Goal: Obtain resource: Obtain resource

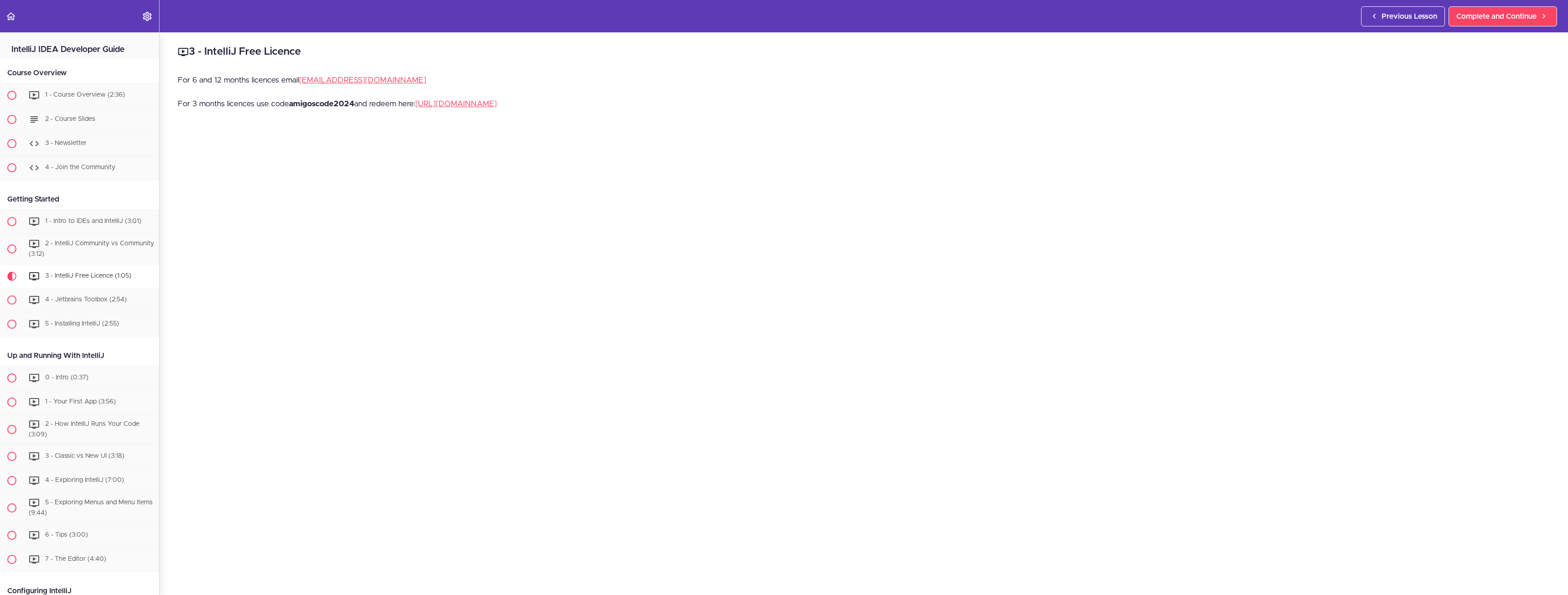
scroll to position [230, 0]
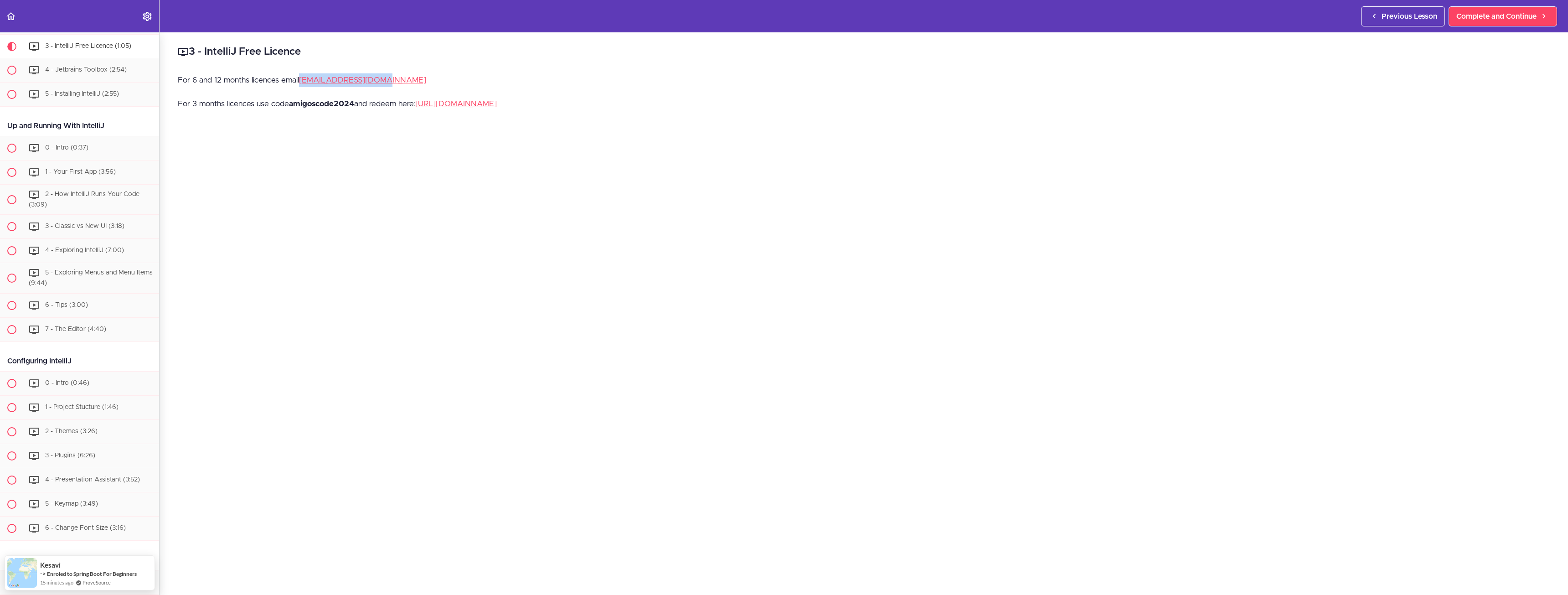
drag, startPoint x: 399, startPoint y: 82, endPoint x: 302, endPoint y: 87, distance: 97.1
click at [302, 87] on p "For 6 and 12 months licences email [EMAIL_ADDRESS][DOMAIN_NAME]" at bounding box center [864, 80] width 1372 height 14
copy link "[EMAIL_ADDRESS][DOMAIN_NAME]"
click at [245, 93] on div "For 6 and 12 months licences email [EMAIL_ADDRESS][DOMAIN_NAME] For 3 months li…" at bounding box center [864, 97] width 1372 height 48
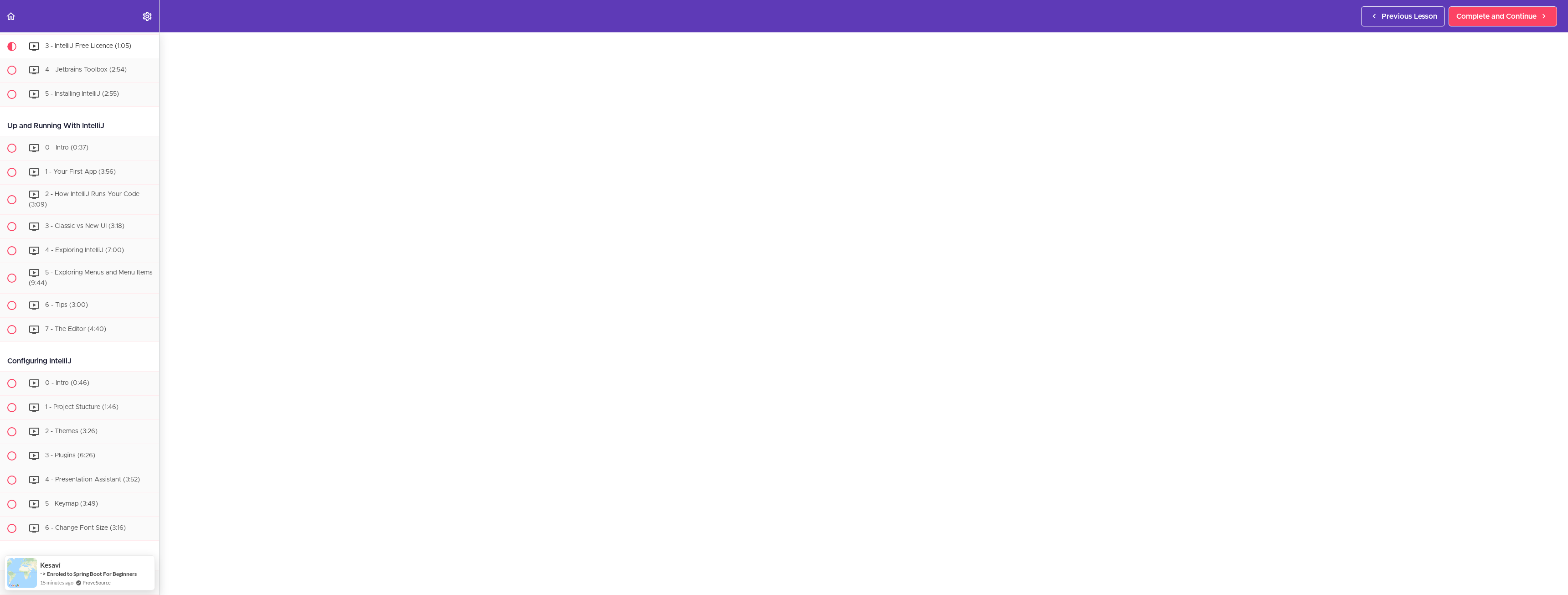
scroll to position [0, 0]
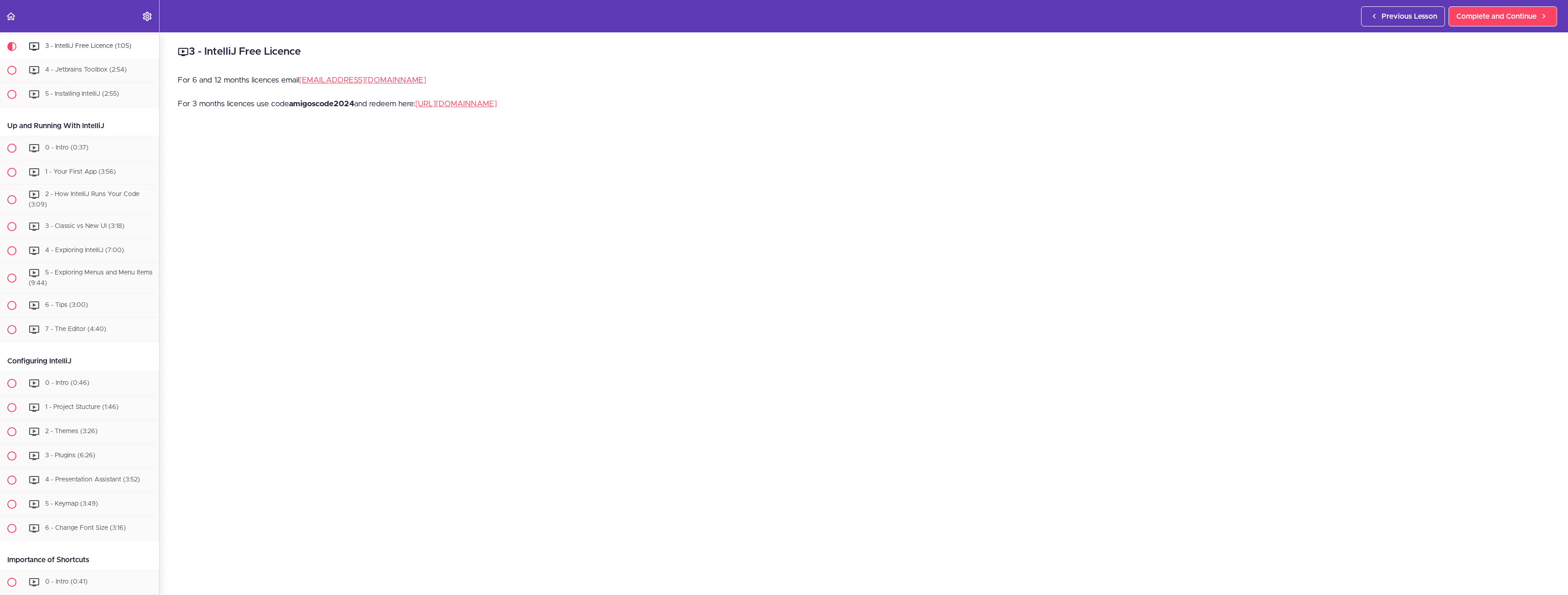
click at [318, 99] on p "For 3 months licences use code amigoscode2024 and redeem here: [URL][DOMAIN_NAM…" at bounding box center [864, 104] width 1372 height 14
copy p "amigoscode2024"
click at [385, 83] on p "For 6 and 12 months licences email [EMAIL_ADDRESS][DOMAIN_NAME]" at bounding box center [864, 80] width 1372 height 14
drag, startPoint x: 387, startPoint y: 83, endPoint x: 302, endPoint y: 83, distance: 85.0
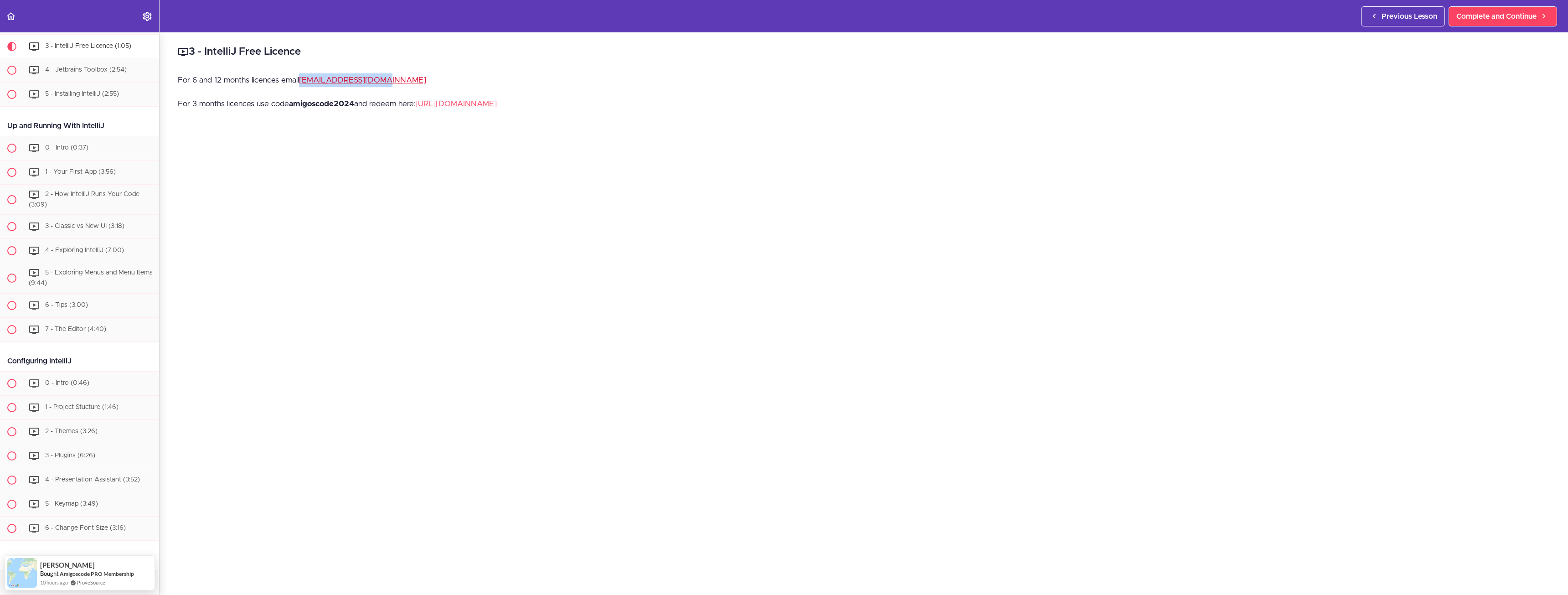
click at [302, 83] on p "For 6 and 12 months licences email [EMAIL_ADDRESS][DOMAIN_NAME]" at bounding box center [864, 80] width 1372 height 14
copy link "[EMAIL_ADDRESS][DOMAIN_NAME]"
